Goal: Task Accomplishment & Management: Complete application form

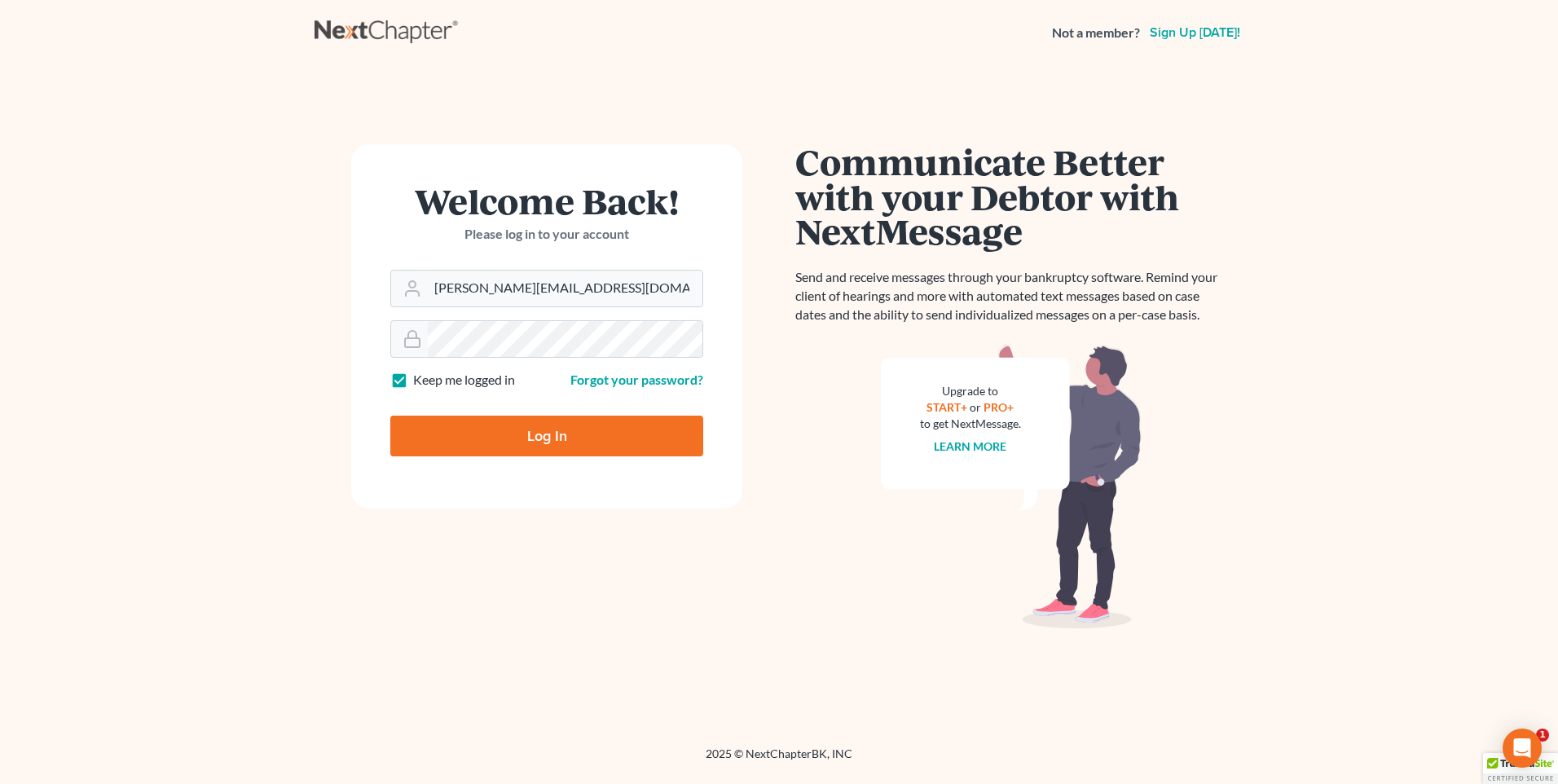
type input "Thinking..."
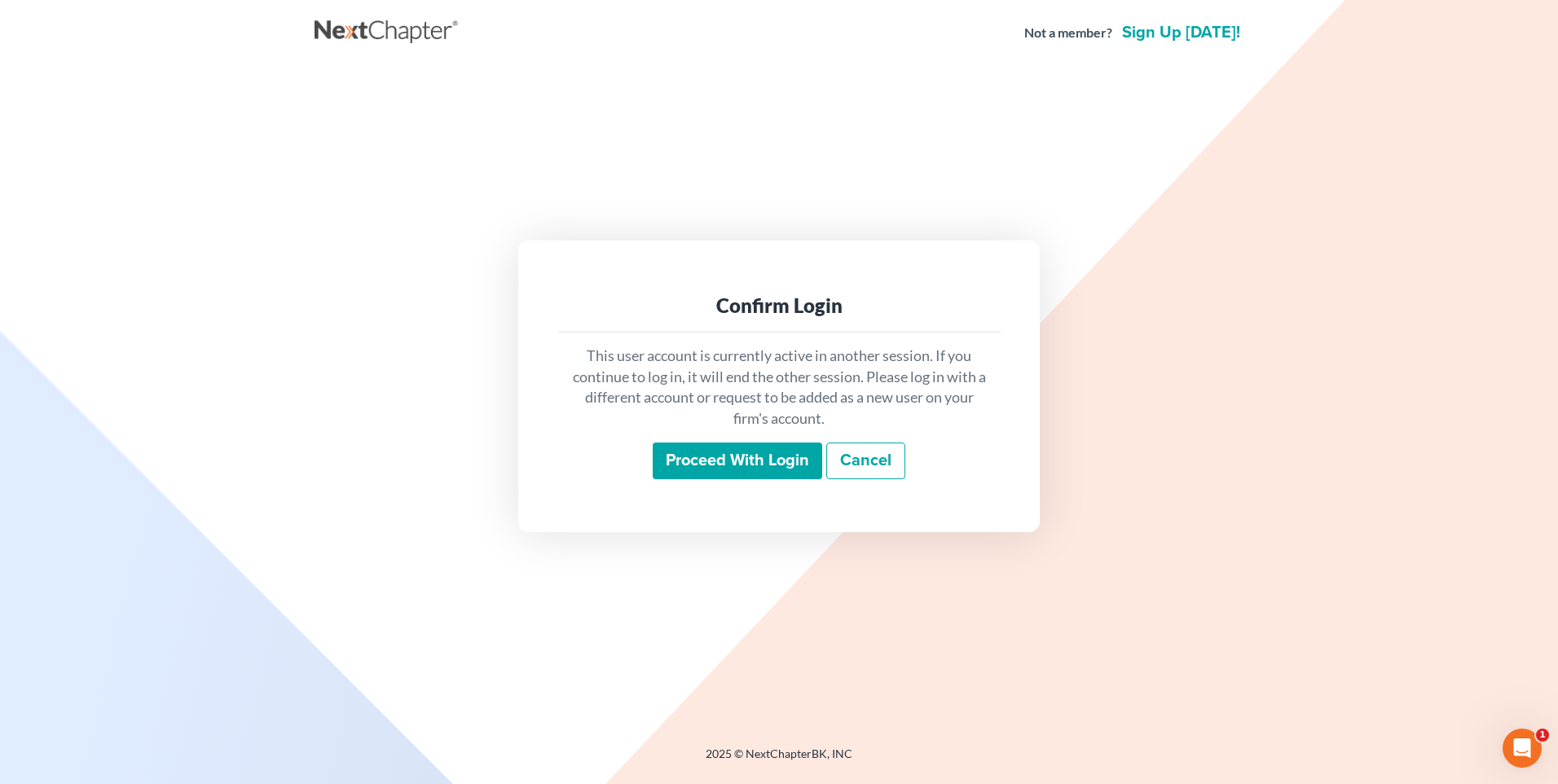
click at [737, 465] on input "Proceed with login" at bounding box center [737, 461] width 170 height 37
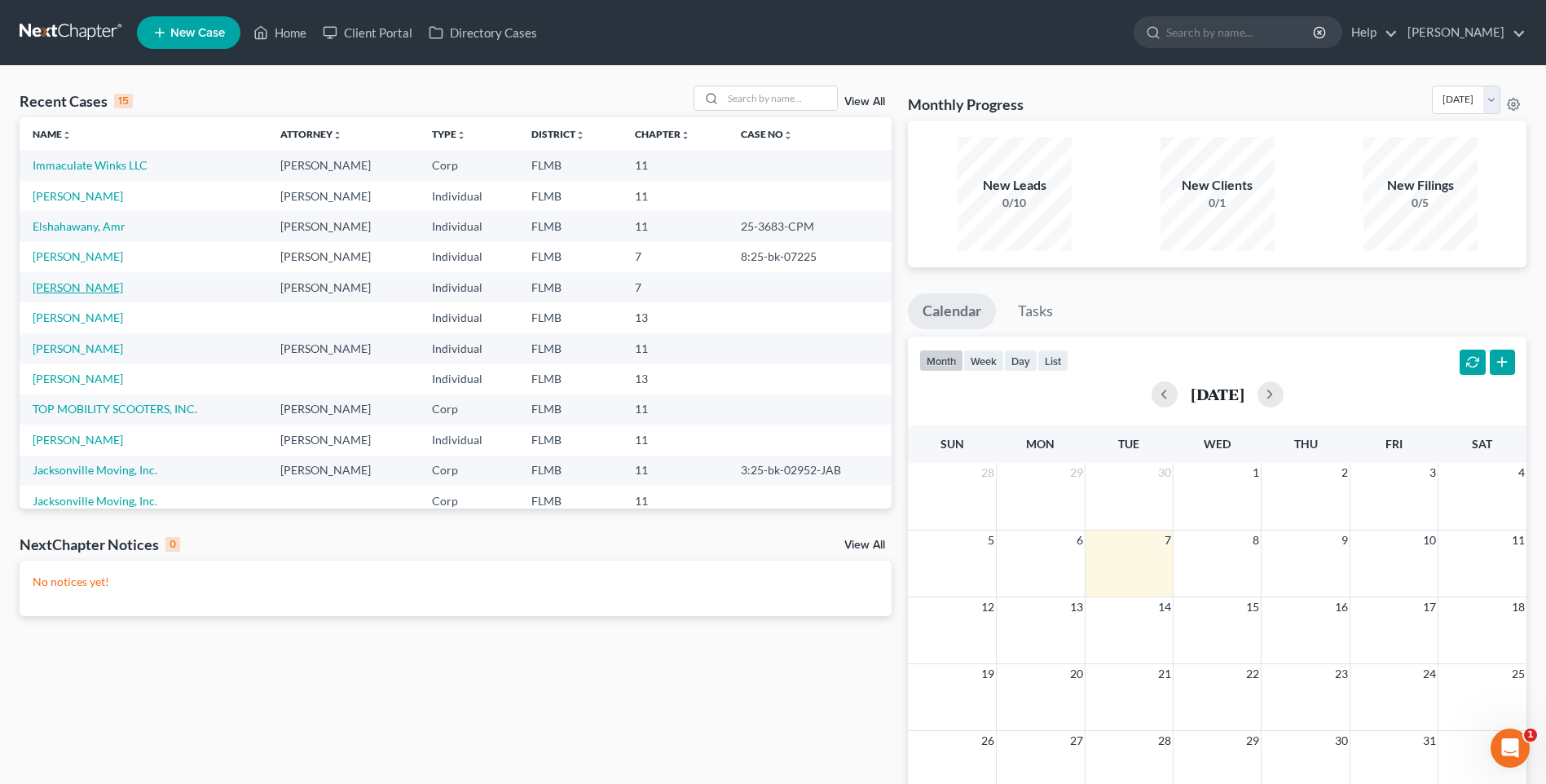
click at [81, 289] on link "Schittino, Frank" at bounding box center [77, 287] width 91 height 14
select select "1"
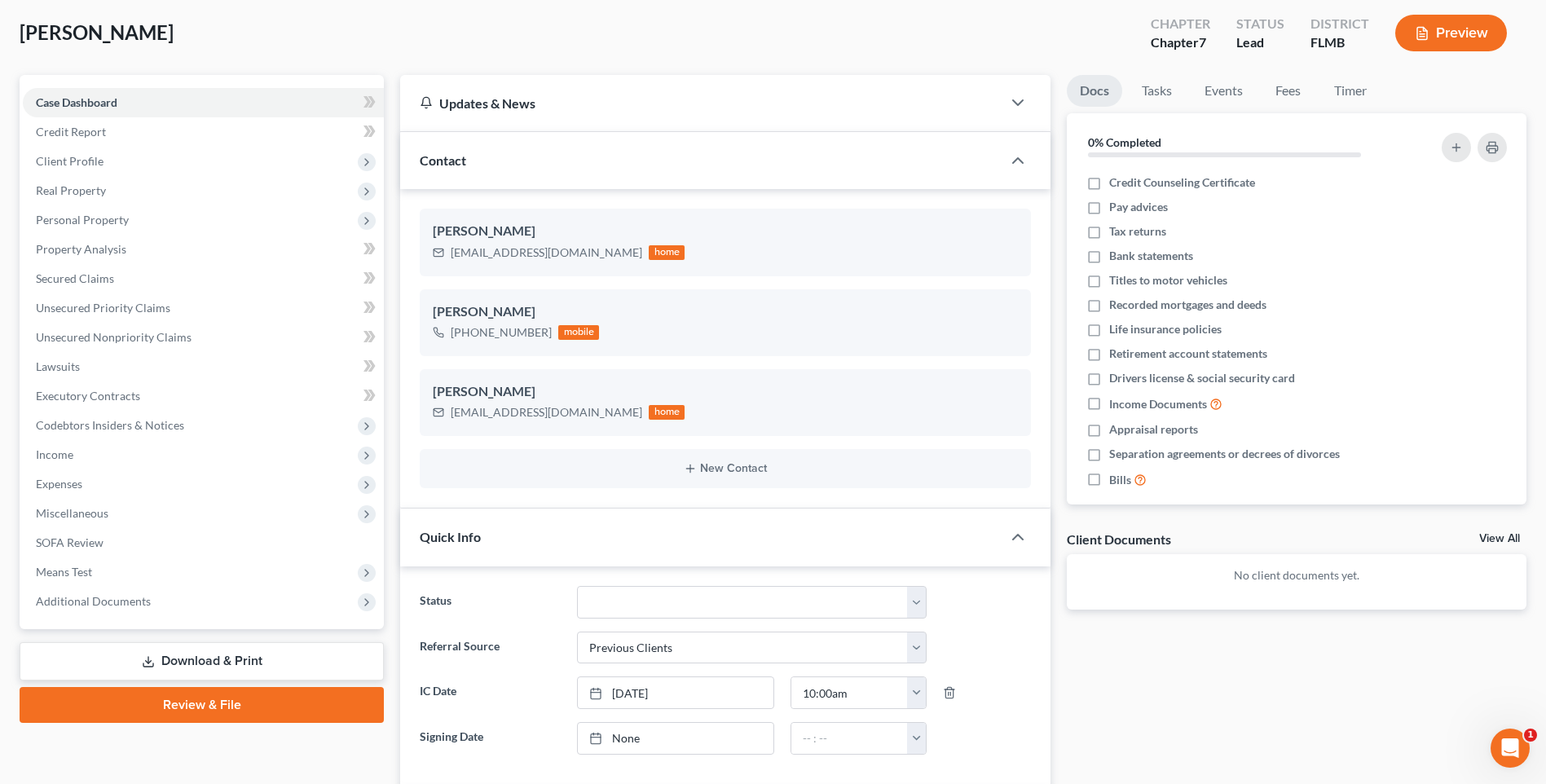
scroll to position [326, 0]
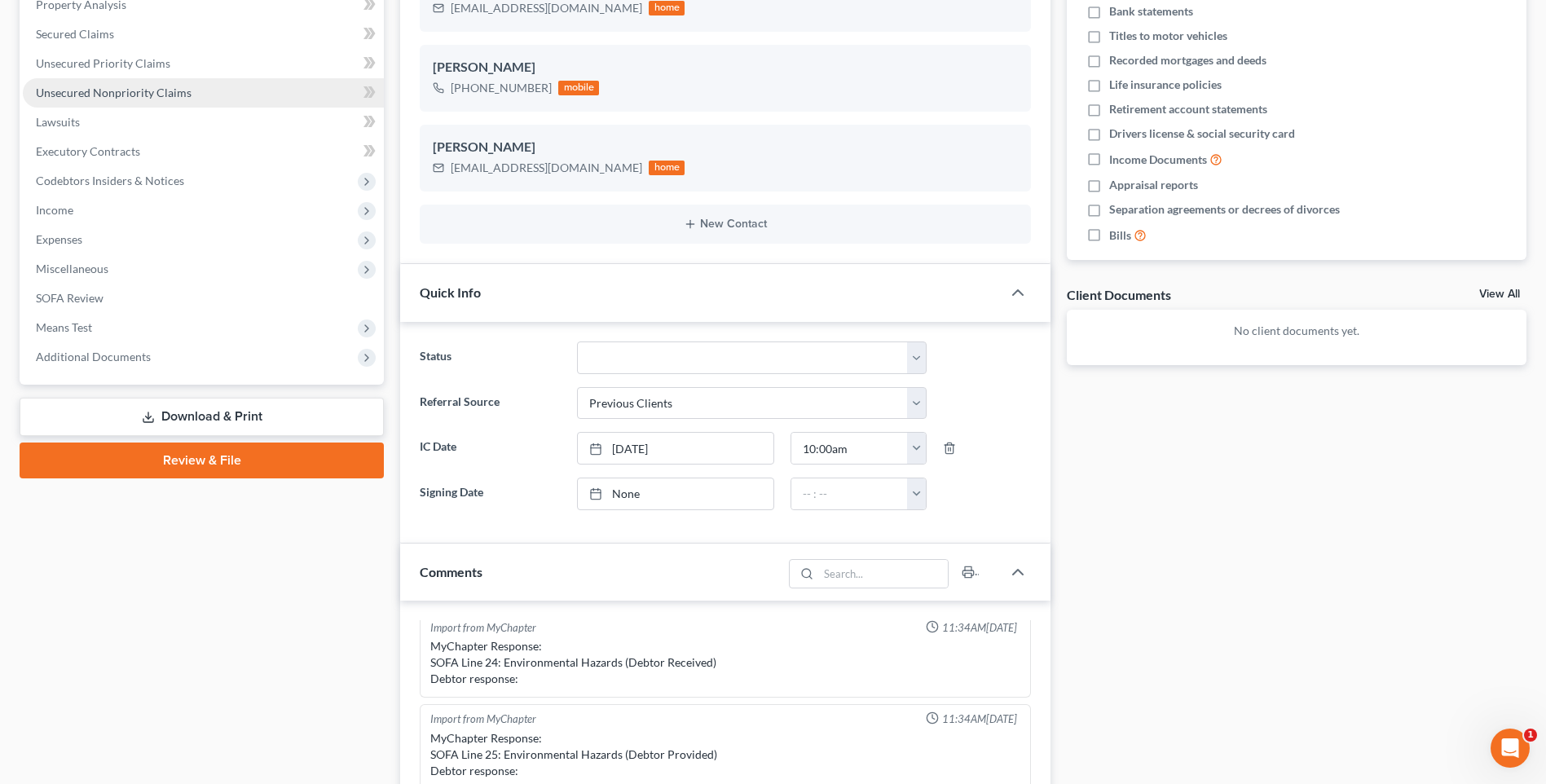
click at [114, 417] on link "Download & Print" at bounding box center [202, 416] width 364 height 38
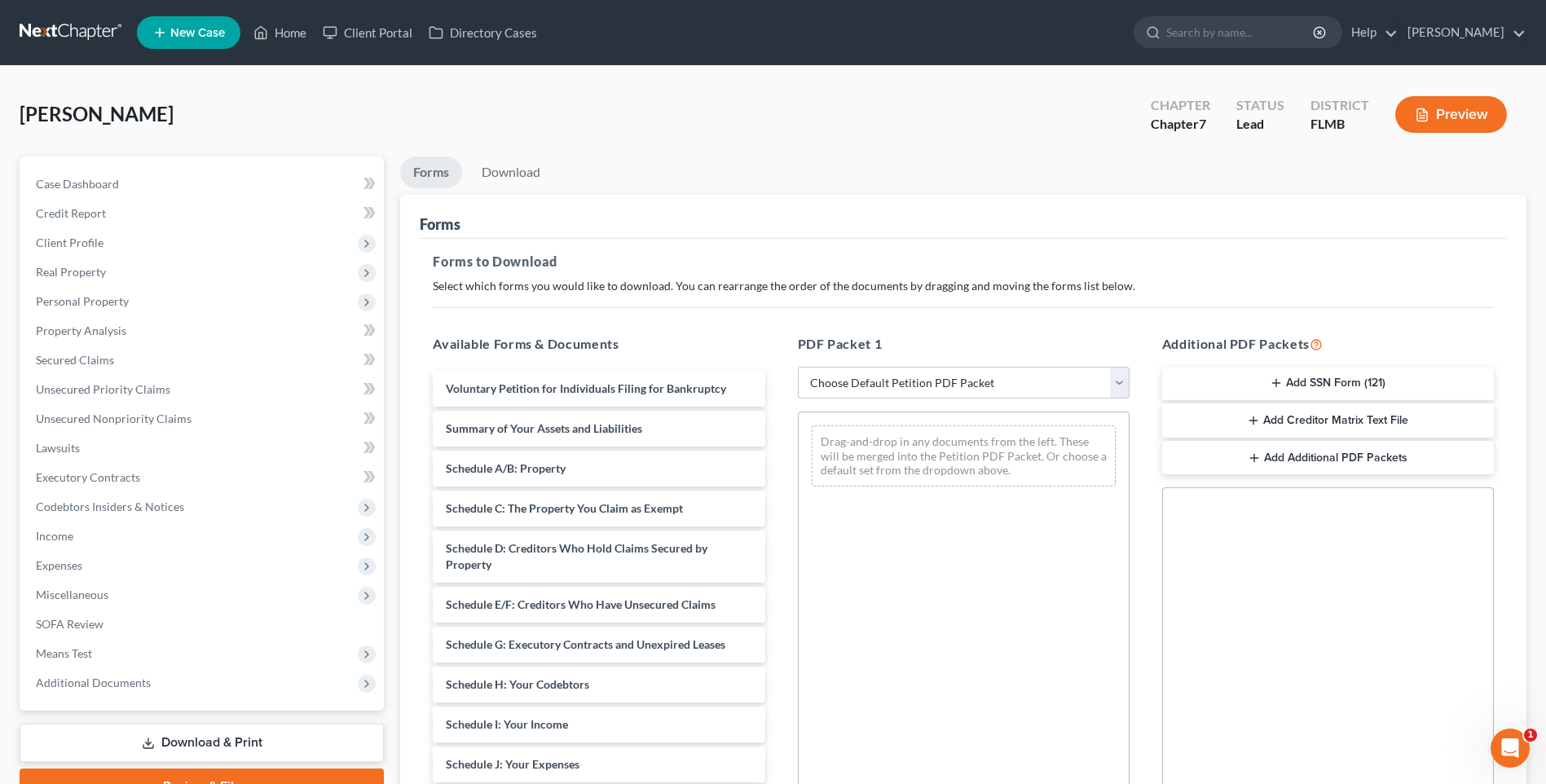
click at [1121, 384] on select "Choose Default Petition PDF Packet Complete Bankruptcy Petition (all forms and …" at bounding box center [963, 383] width 331 height 32
select select "0"
click at [798, 367] on select "Choose Default Petition PDF Packet Complete Bankruptcy Petition (all forms and …" at bounding box center [963, 383] width 331 height 32
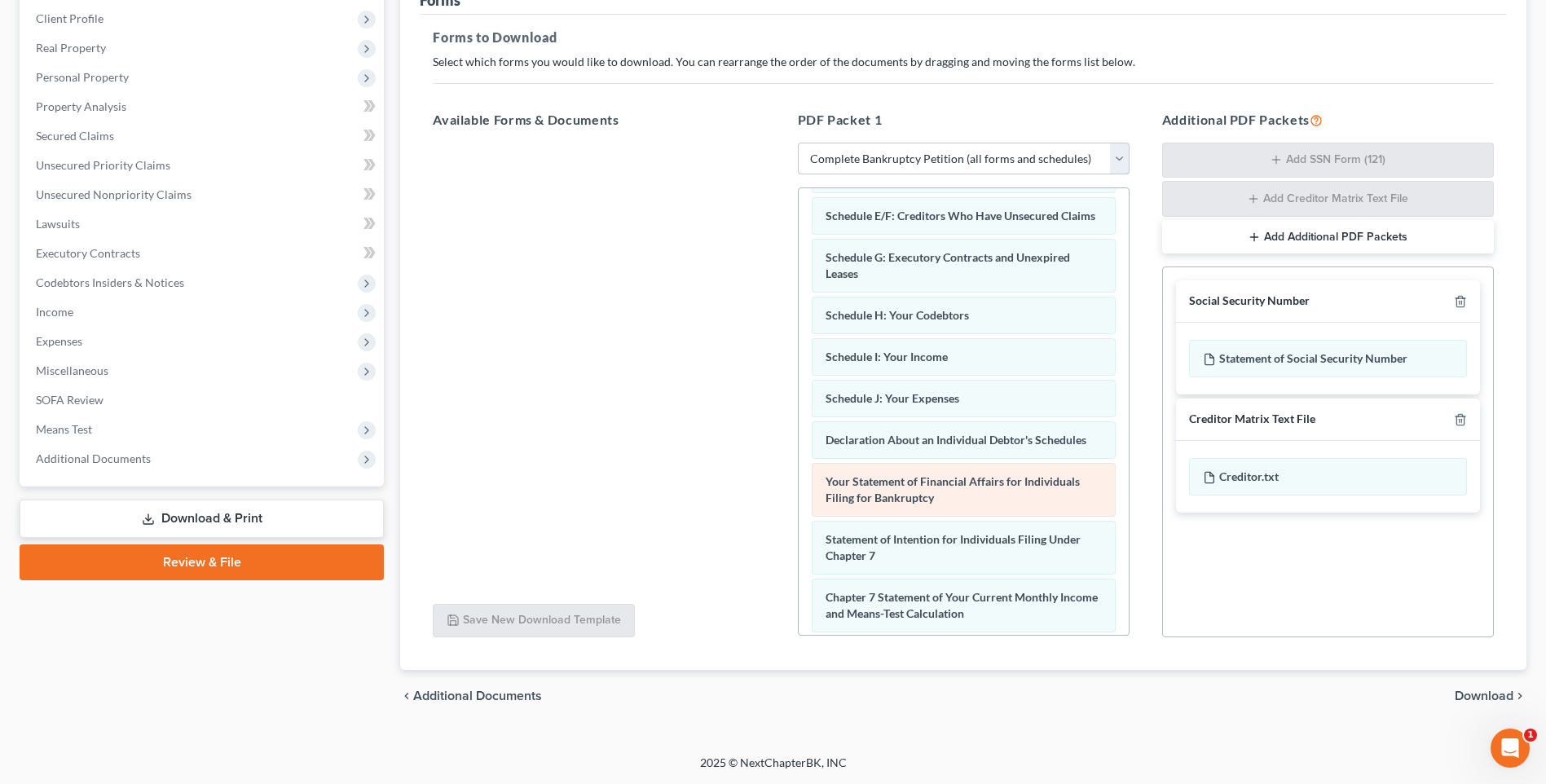
scroll to position [570, 0]
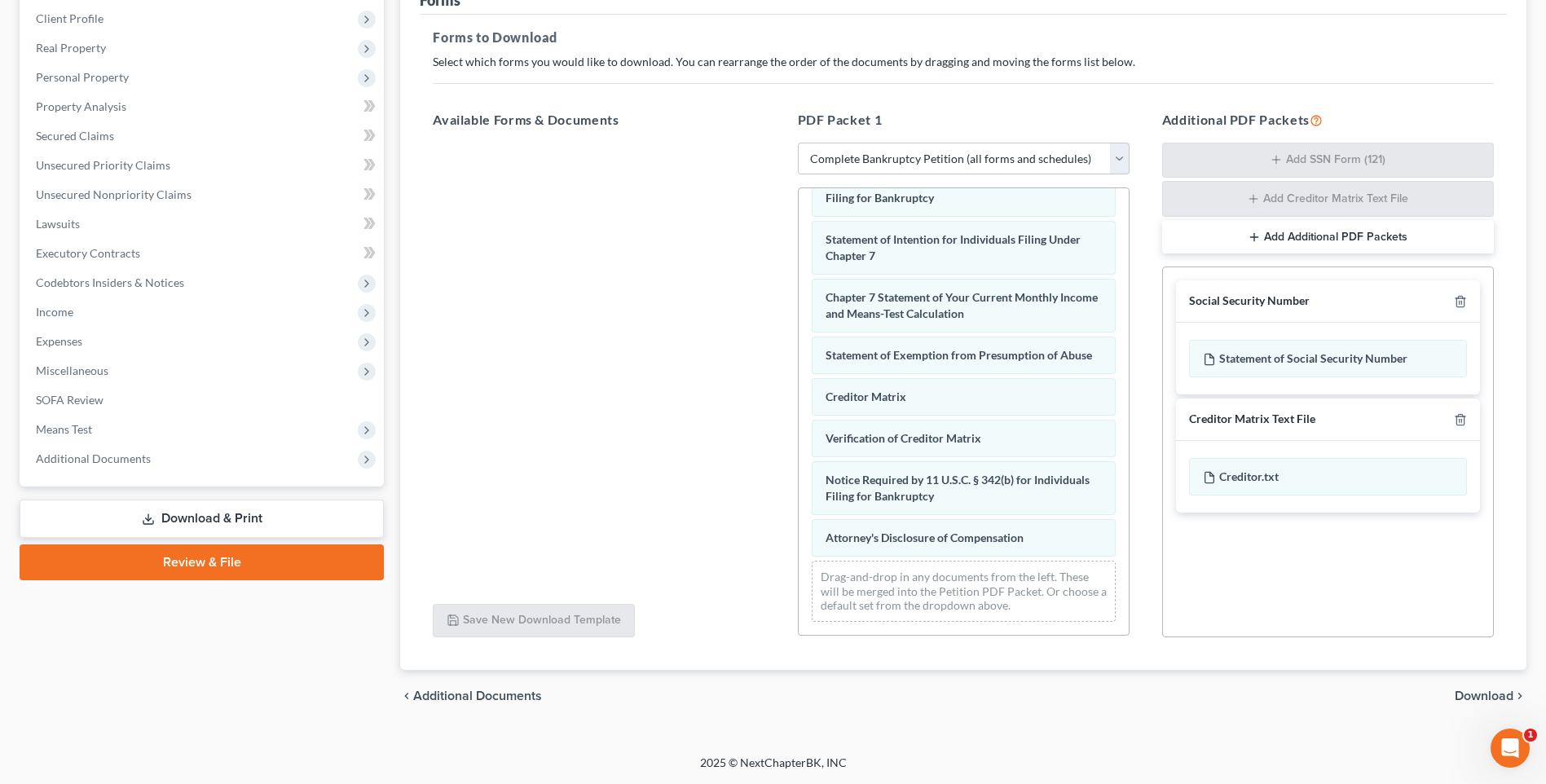
click at [1476, 703] on span "Download" at bounding box center [1483, 695] width 58 height 13
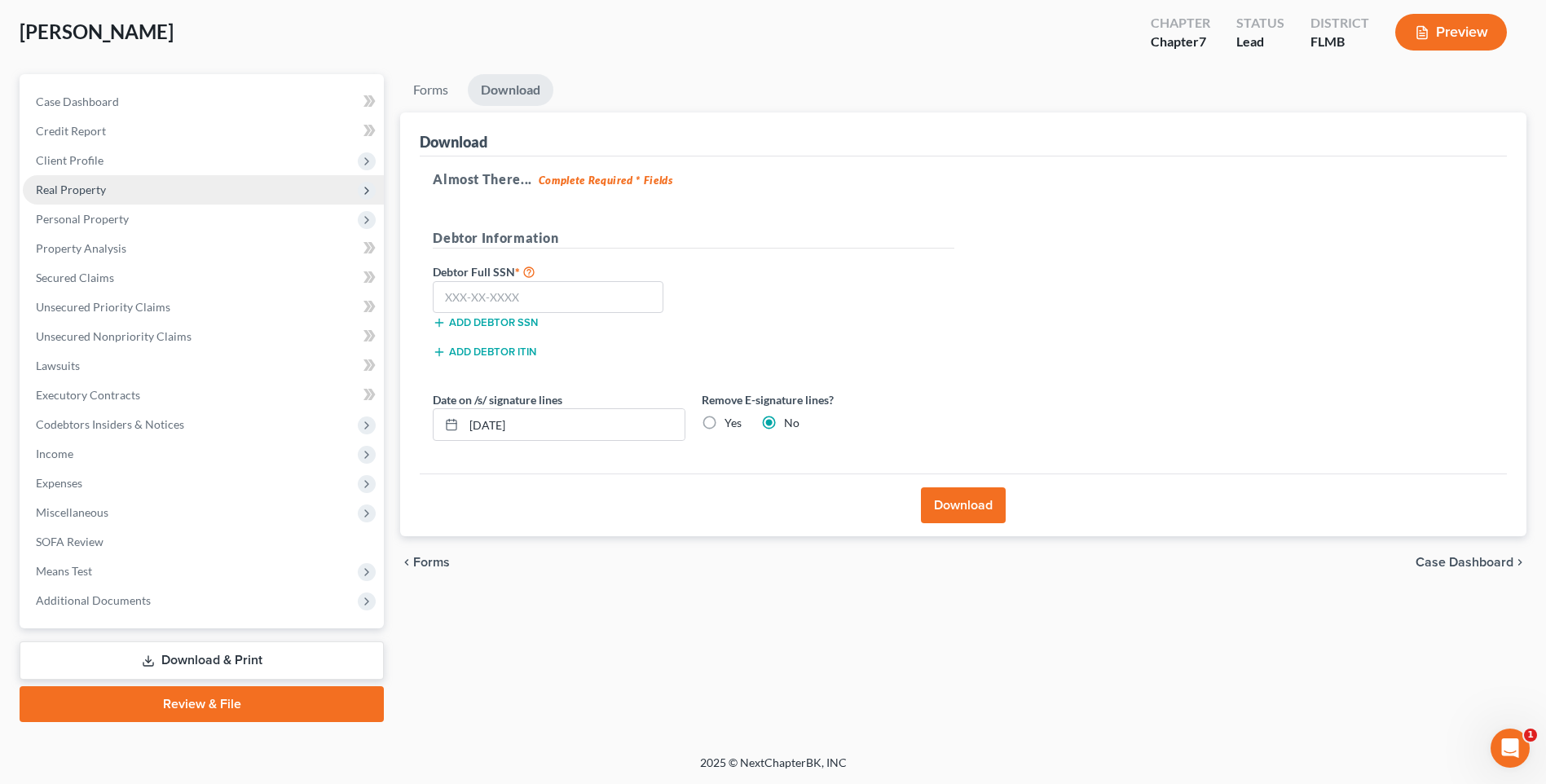
click at [70, 187] on span "Real Property" at bounding box center [70, 189] width 70 height 14
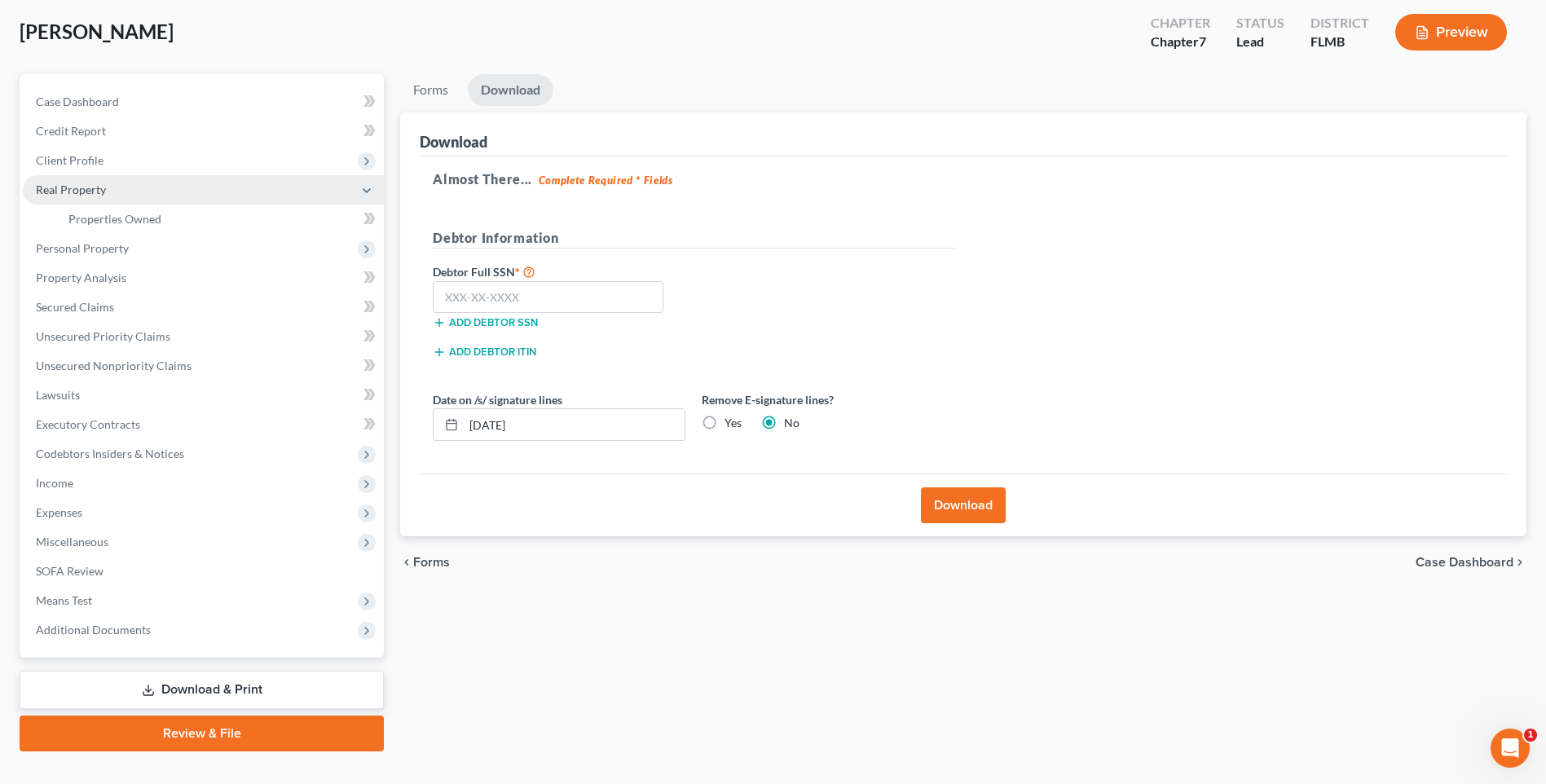
scroll to position [112, 0]
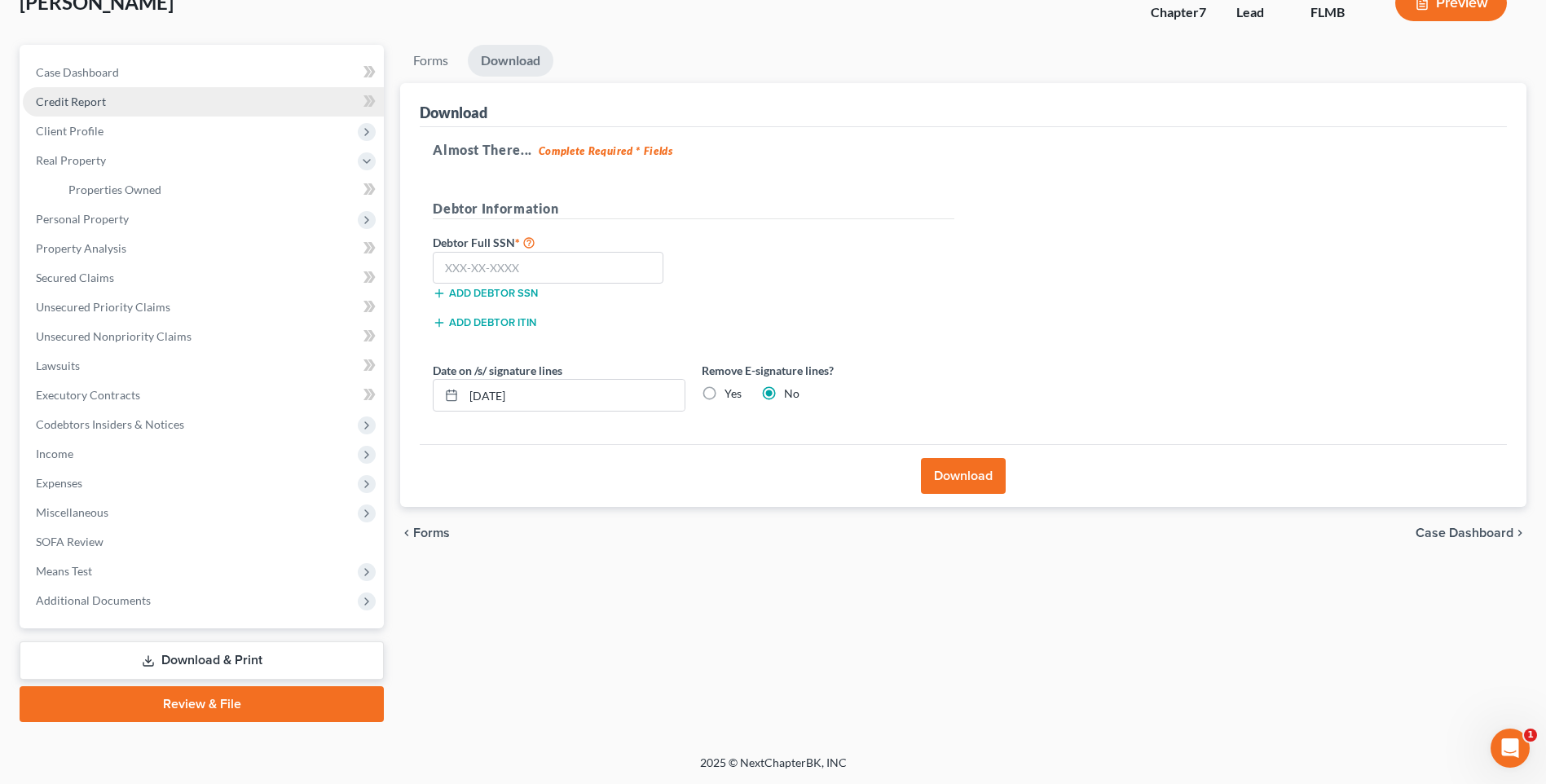
click at [56, 100] on span "Credit Report" at bounding box center [70, 102] width 70 height 14
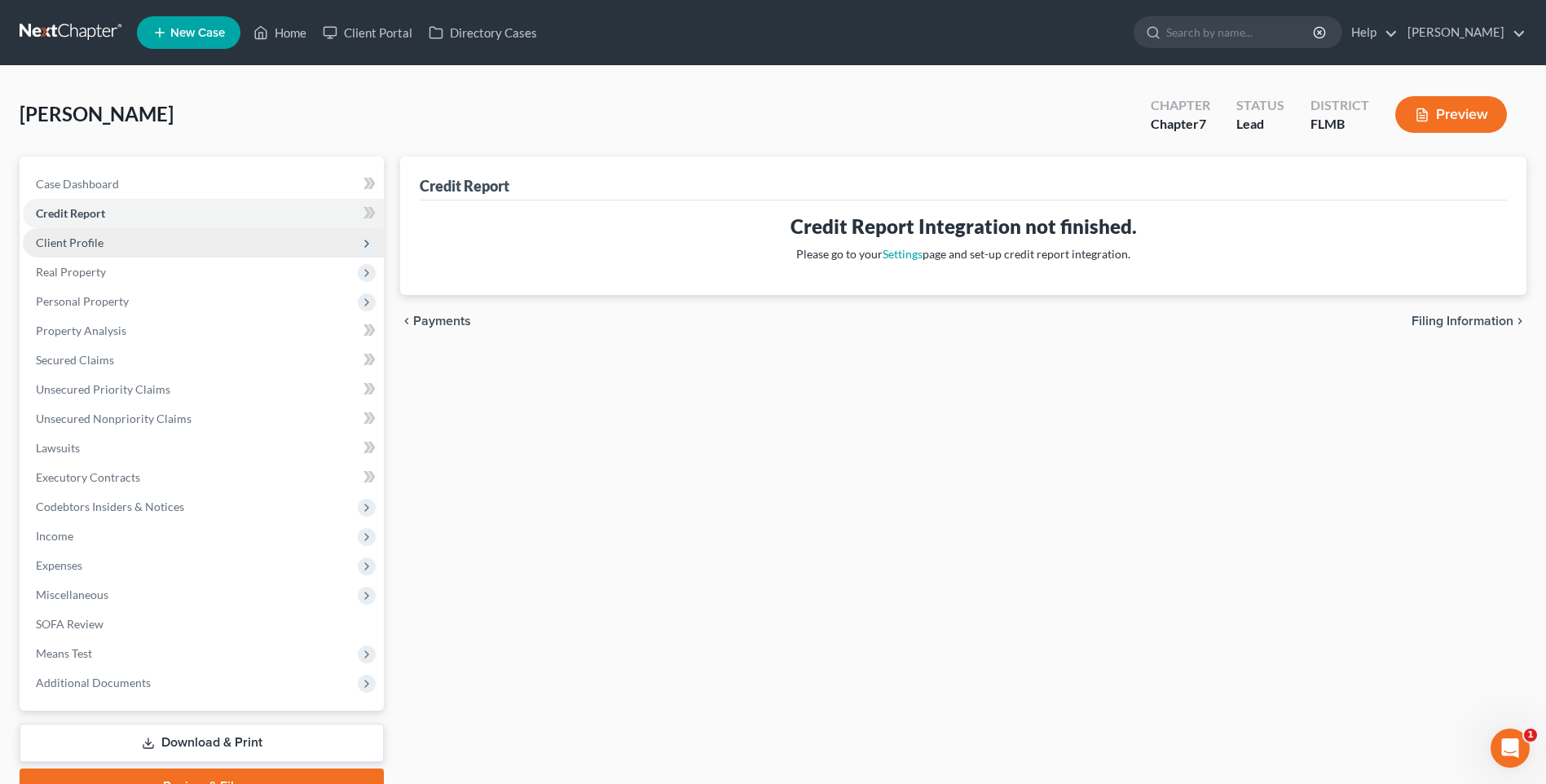
click at [70, 244] on span "Client Profile" at bounding box center [70, 242] width 68 height 14
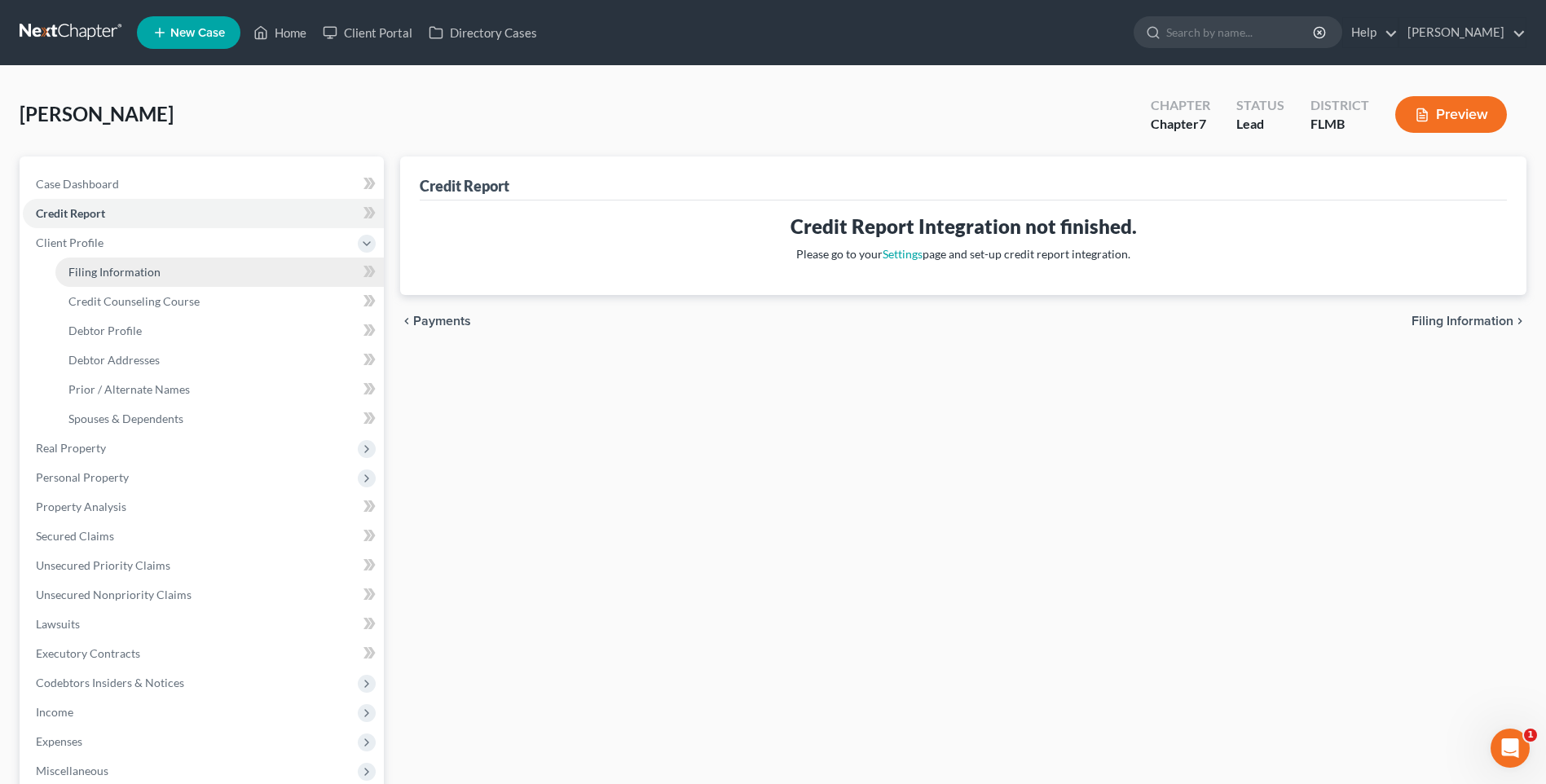
click at [106, 270] on span "Filing Information" at bounding box center [114, 271] width 92 height 14
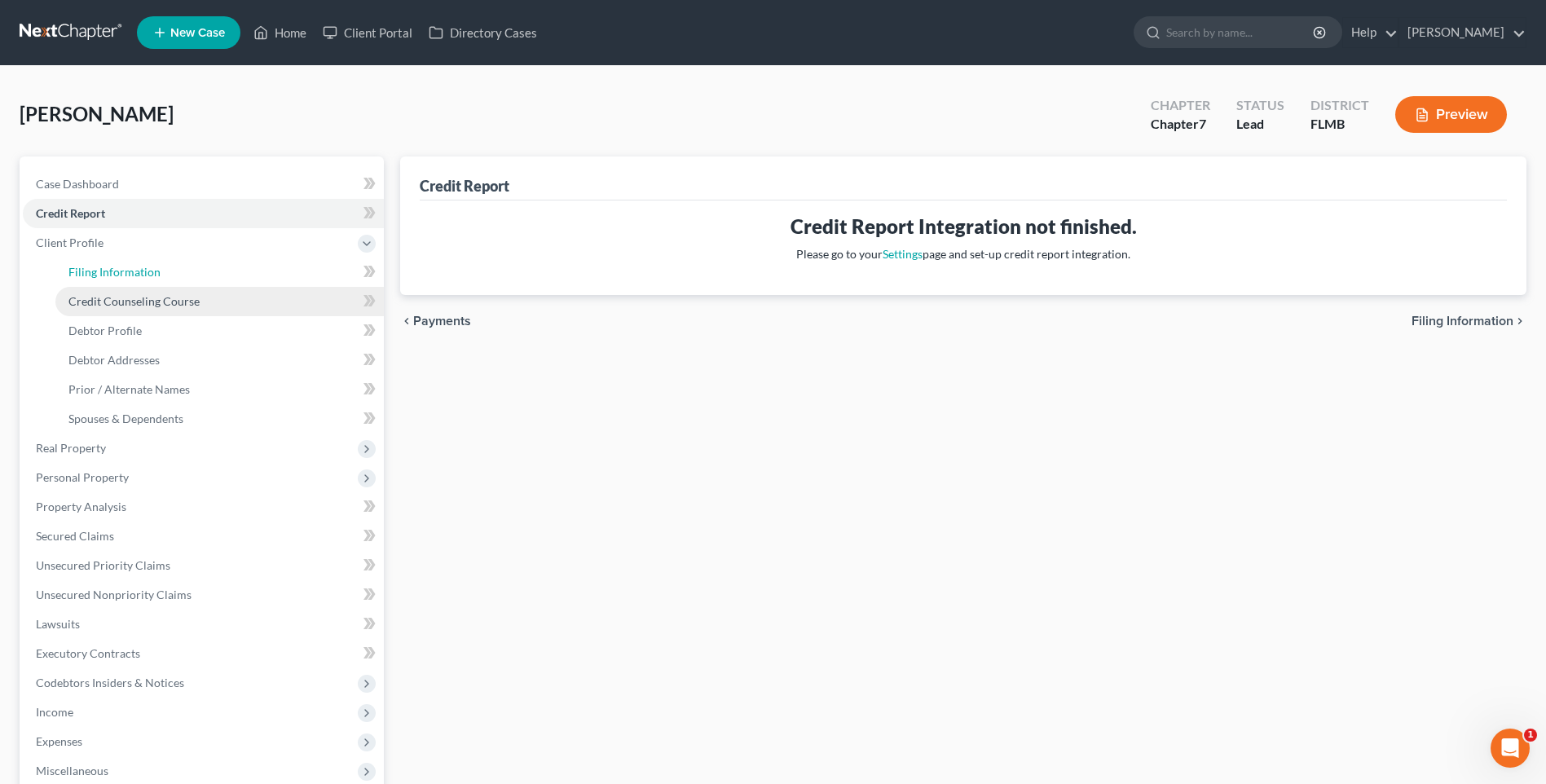
select select "0"
select select "3"
select select "0"
select select "9"
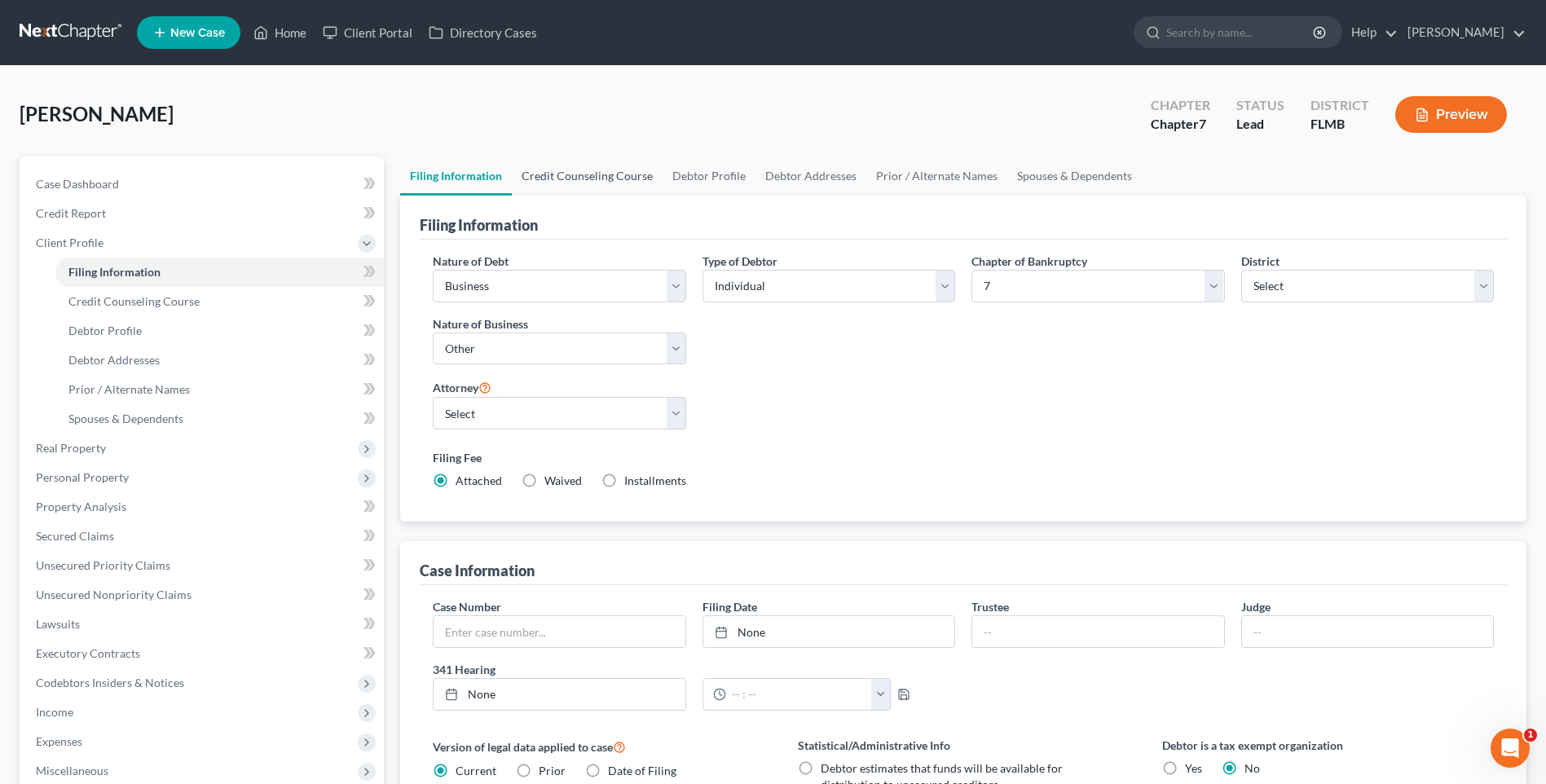
click at [606, 177] on link "Credit Counseling Course" at bounding box center [587, 176] width 151 height 39
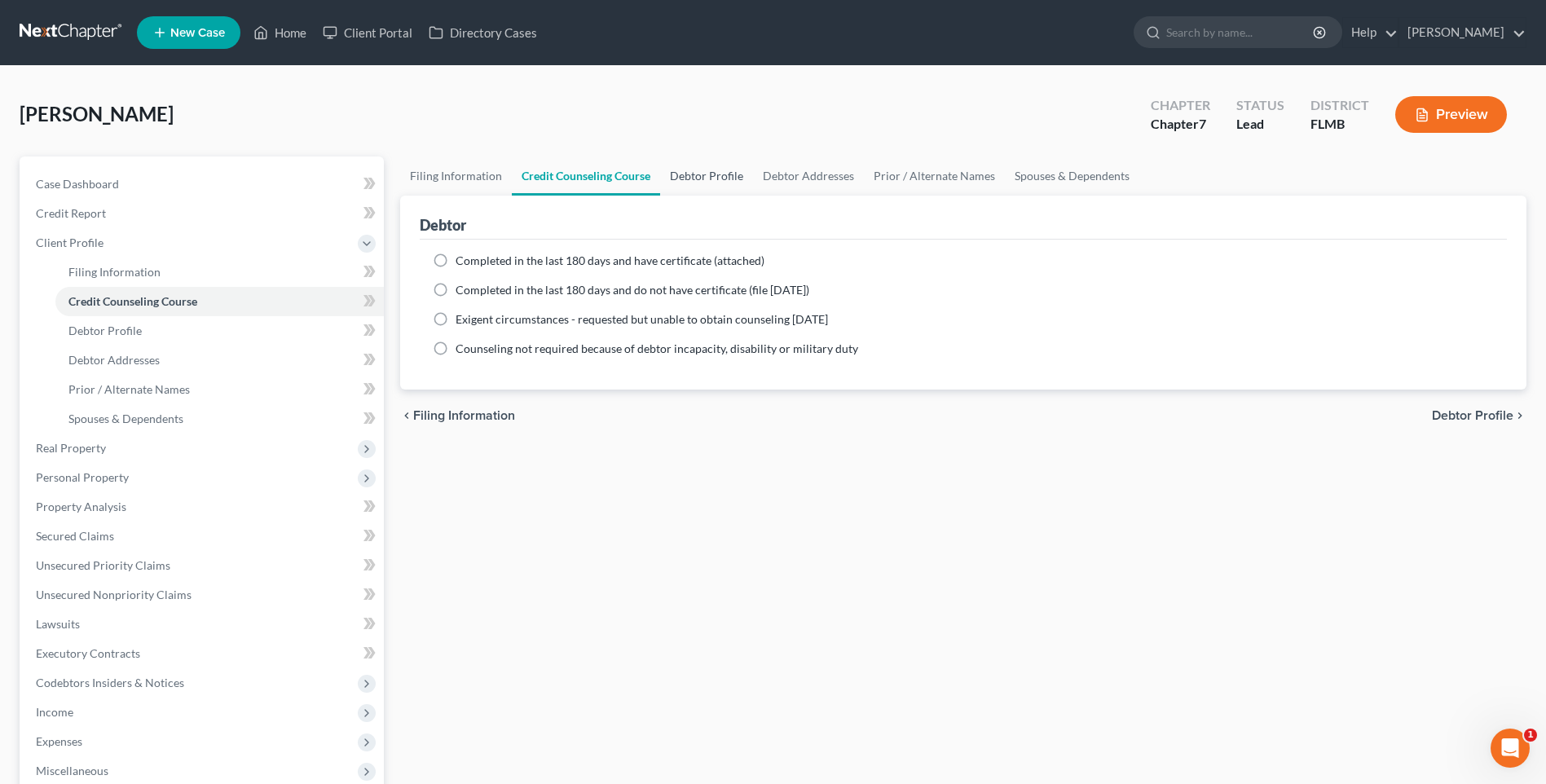
click at [719, 181] on link "Debtor Profile" at bounding box center [707, 176] width 93 height 39
select select "0"
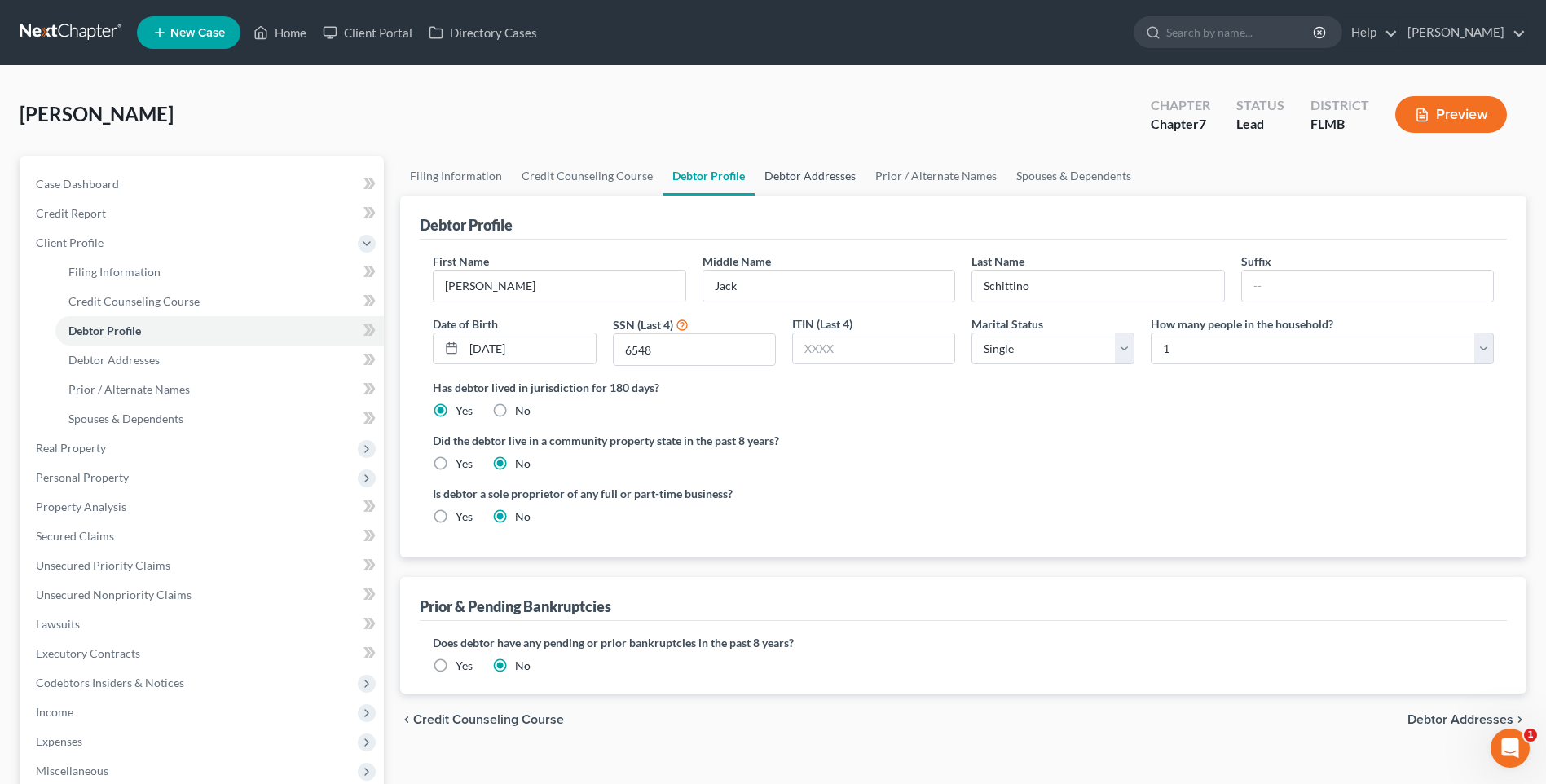
click at [798, 172] on link "Debtor Addresses" at bounding box center [809, 176] width 111 height 39
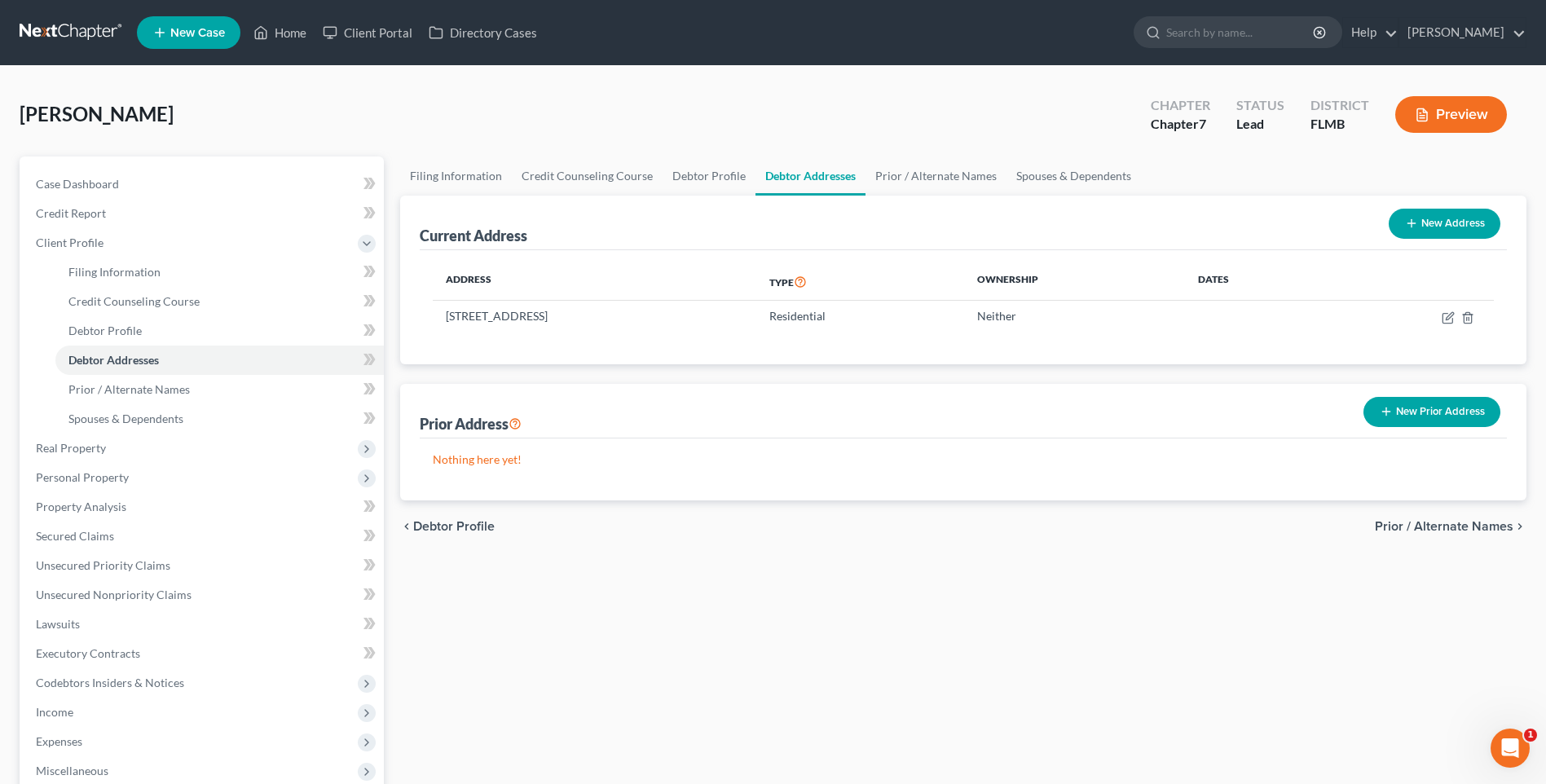
scroll to position [244, 0]
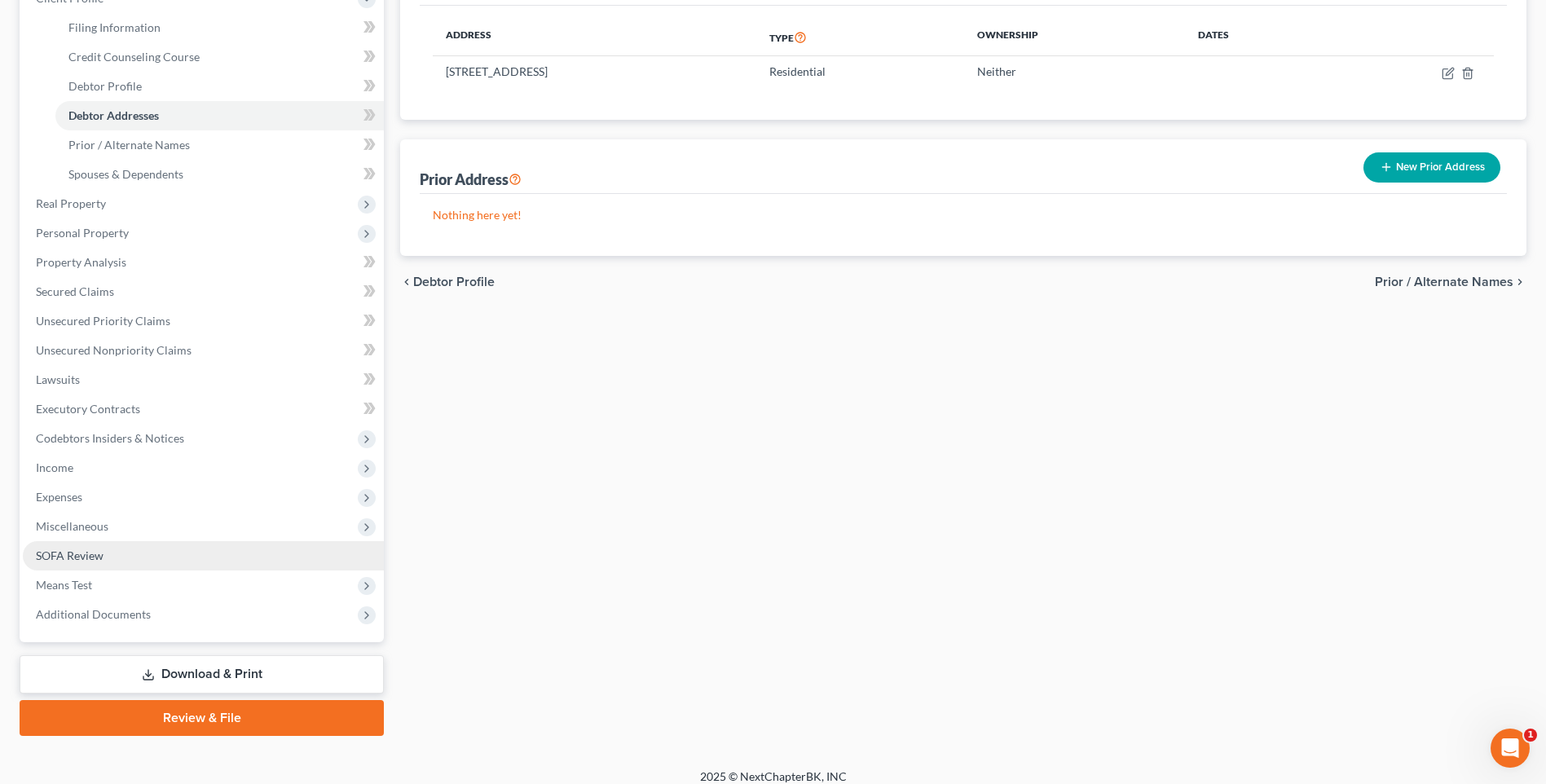
click at [66, 559] on span "SOFA Review" at bounding box center [70, 555] width 68 height 14
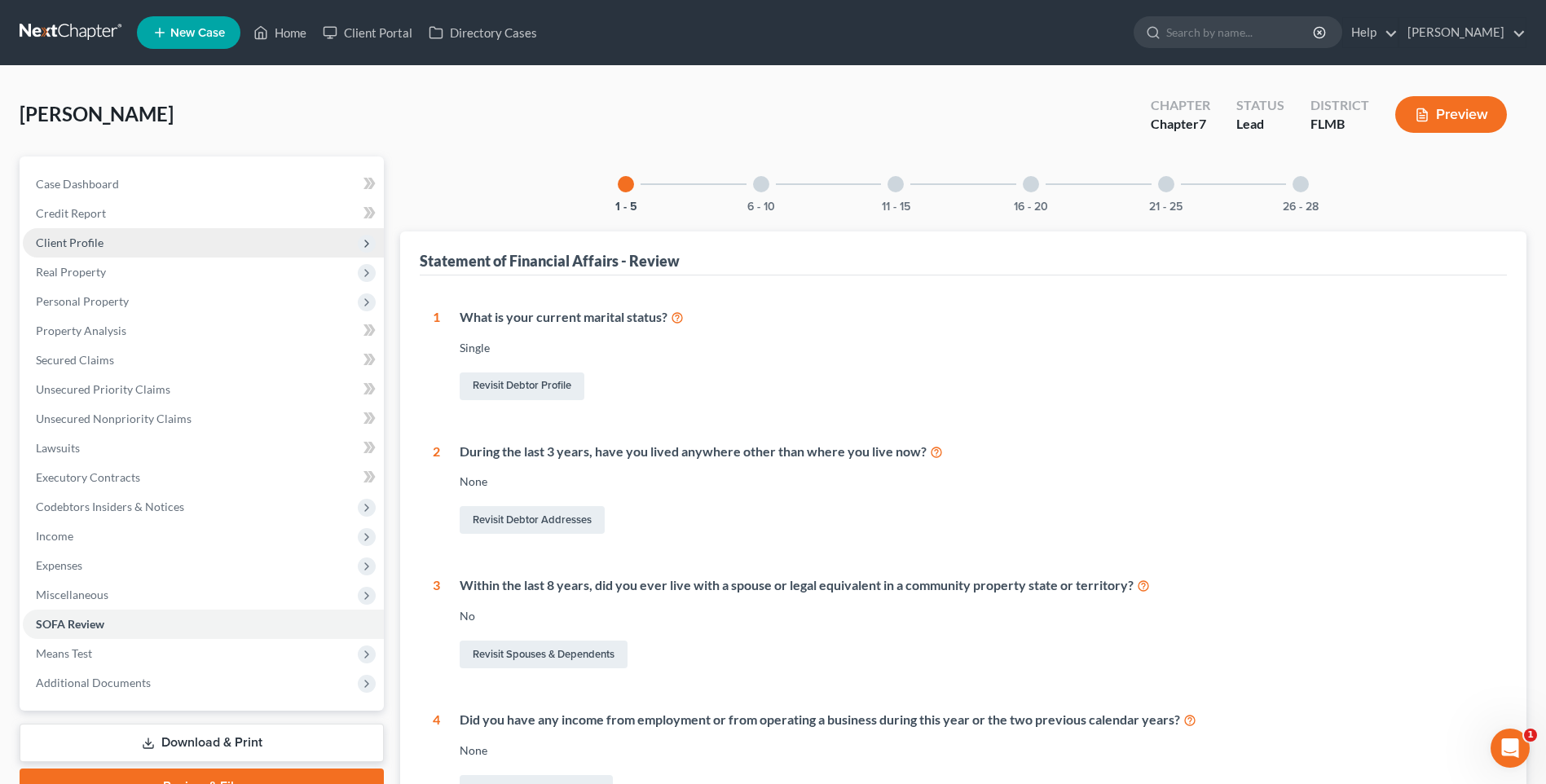
click at [73, 245] on span "Client Profile" at bounding box center [70, 242] width 68 height 14
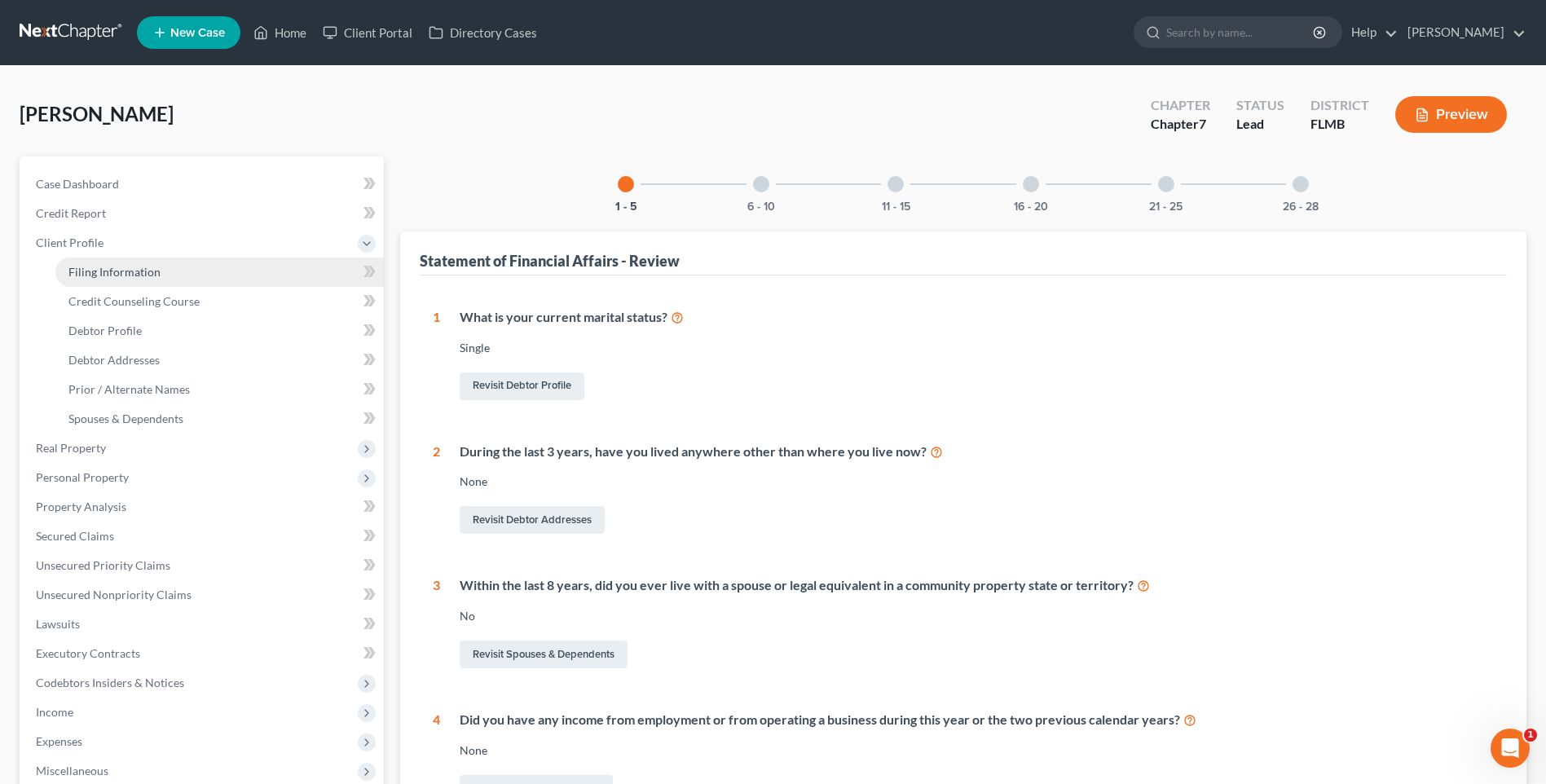
click at [117, 267] on span "Filing Information" at bounding box center [114, 271] width 92 height 14
select select "0"
select select "3"
select select "0"
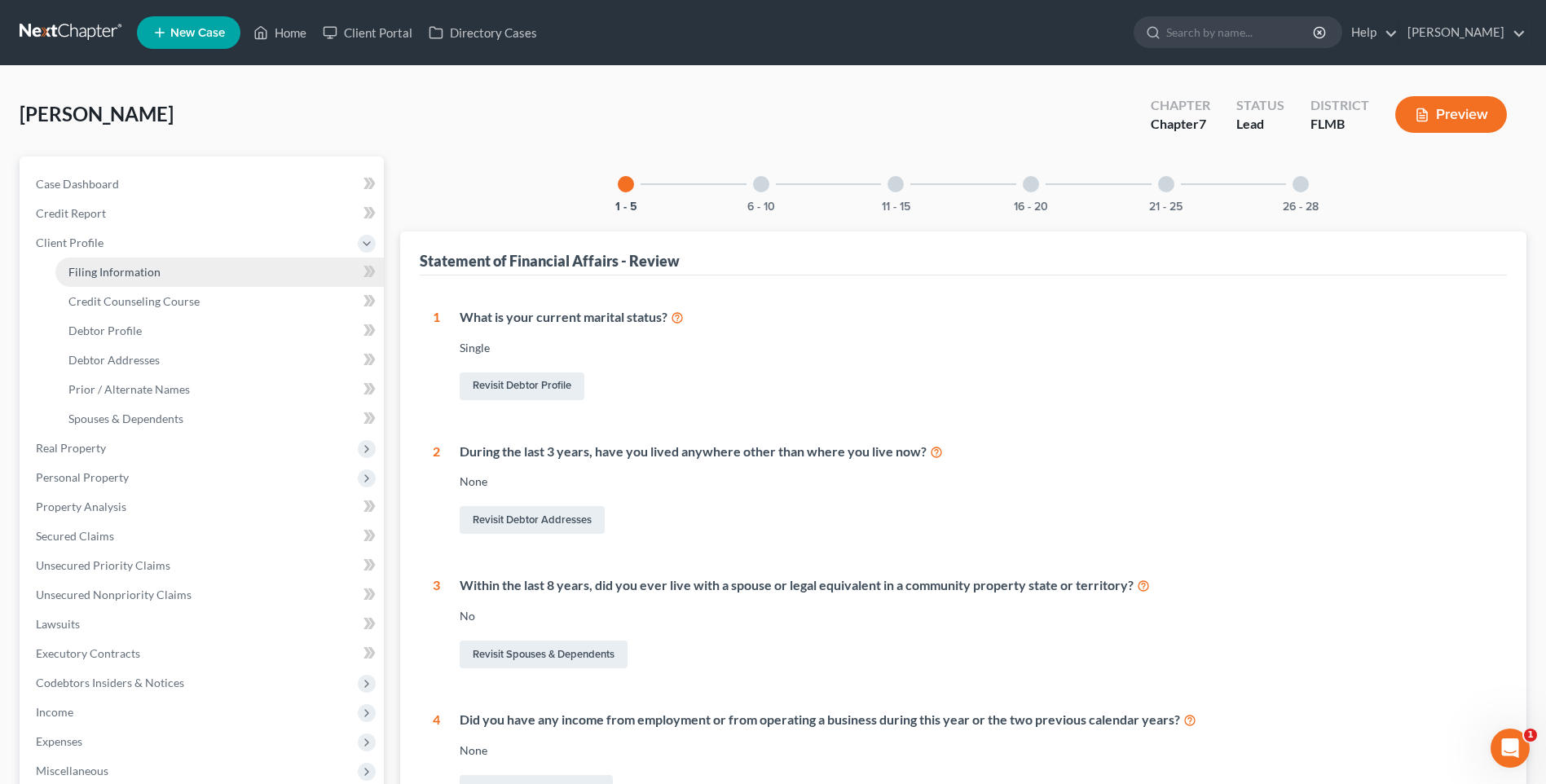
select select "15"
select select "0"
select select "9"
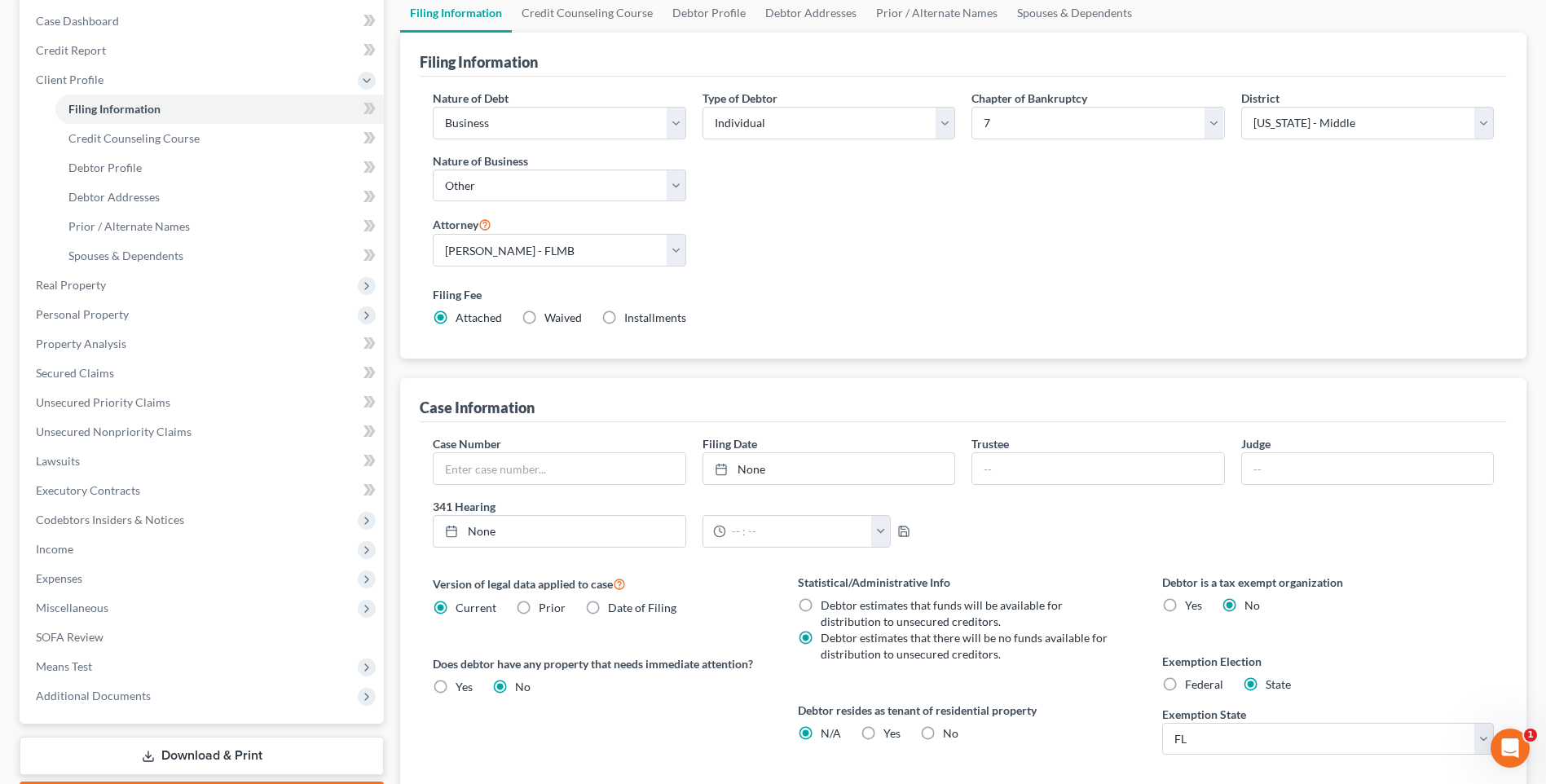
scroll to position [326, 0]
